Goal: Check status: Check status

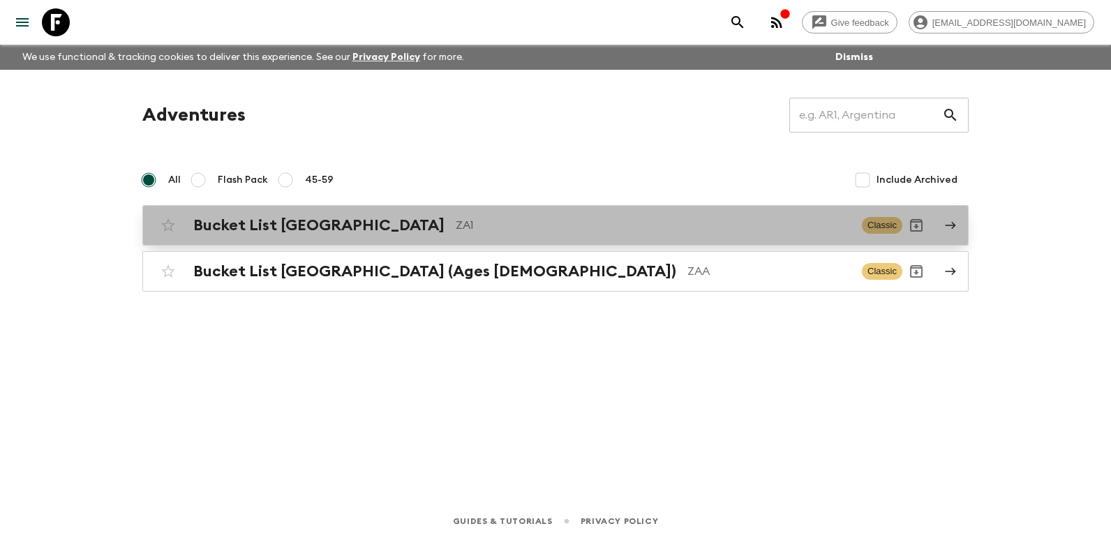
click at [367, 230] on h2 "Bucket List [GEOGRAPHIC_DATA]" at bounding box center [318, 225] width 251 height 18
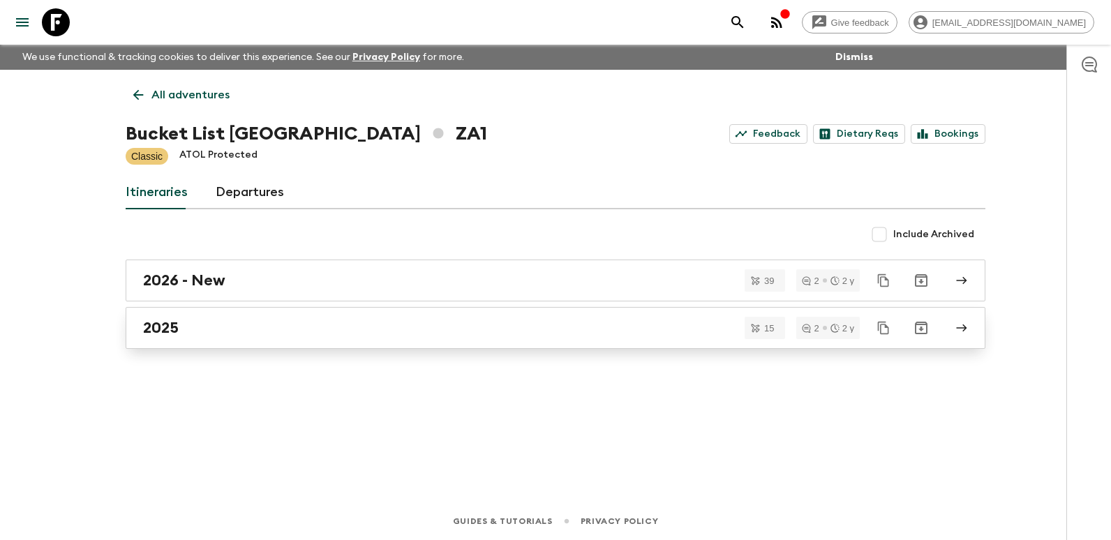
click at [267, 334] on div "2025" at bounding box center [542, 328] width 798 height 18
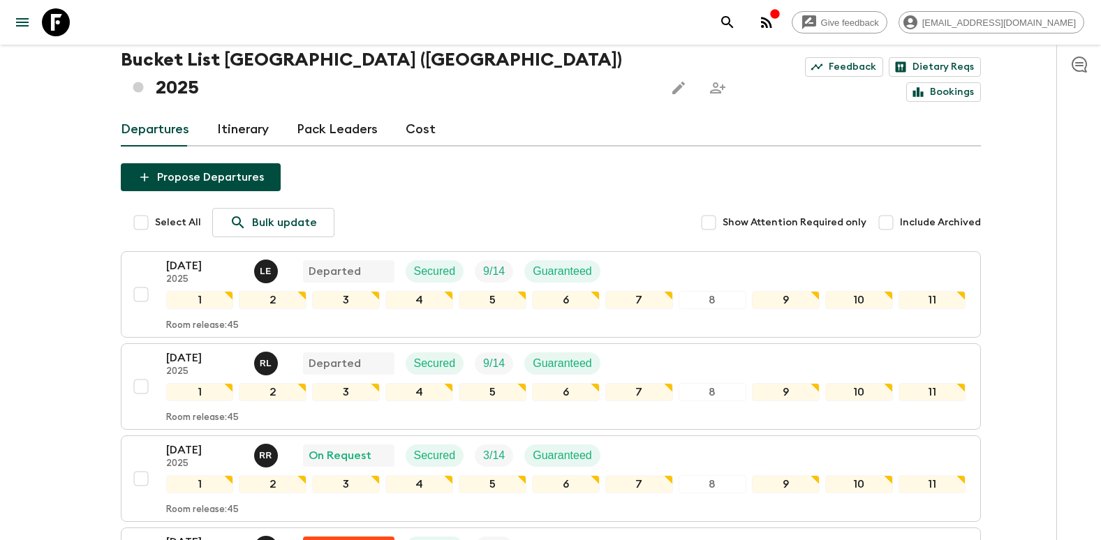
scroll to position [279, 0]
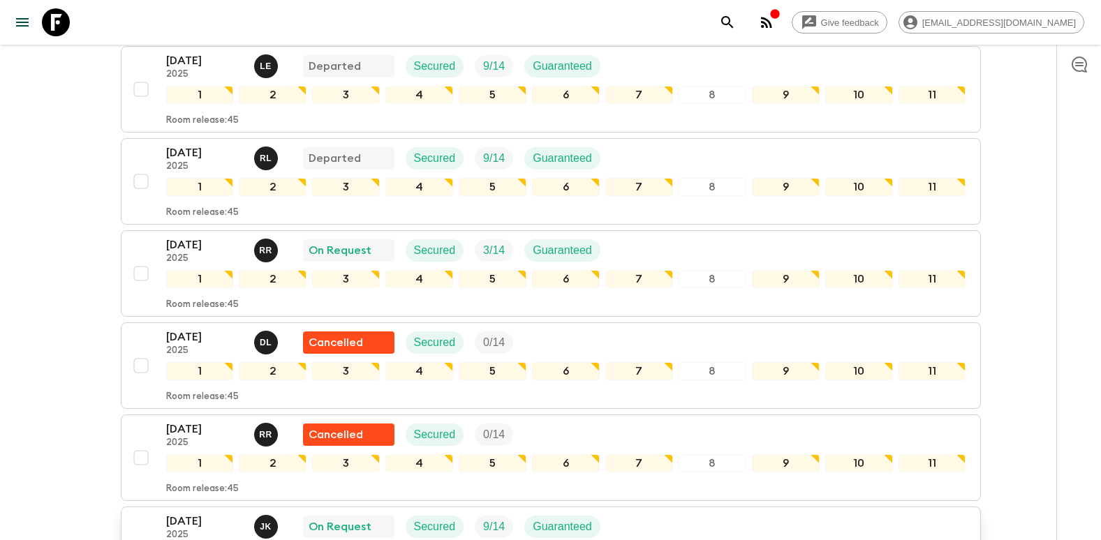
click at [194, 513] on p "[DATE]" at bounding box center [204, 521] width 77 height 17
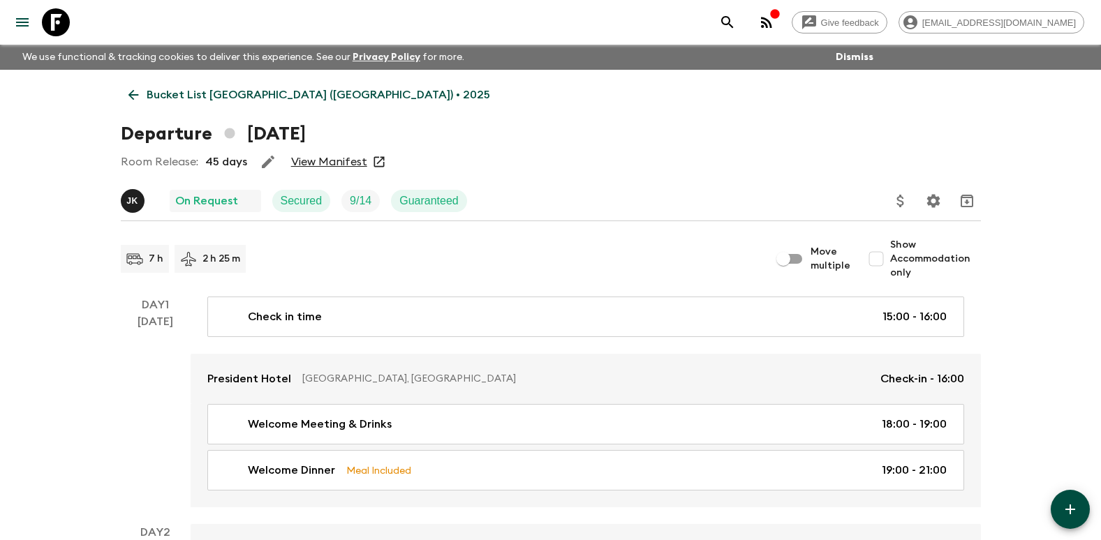
click at [329, 161] on link "View Manifest" at bounding box center [329, 162] width 76 height 14
